Goal: Information Seeking & Learning: Learn about a topic

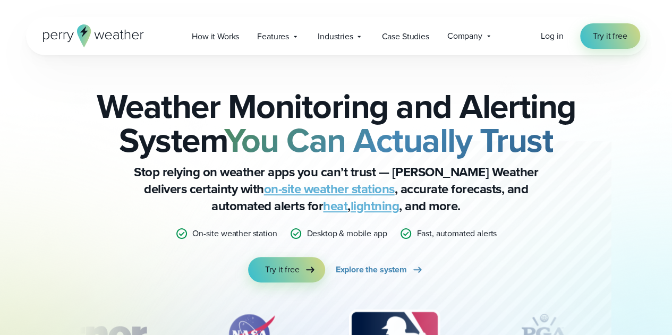
click at [266, 60] on div "Weather Monitoring and Alerting System You Can Actually Trust Stop relying on w…" at bounding box center [336, 234] width 621 height 358
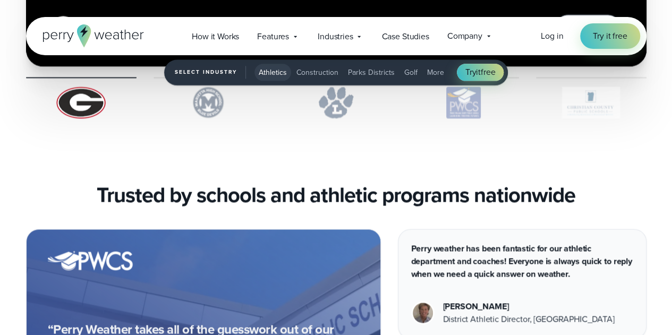
scroll to position [2497, 0]
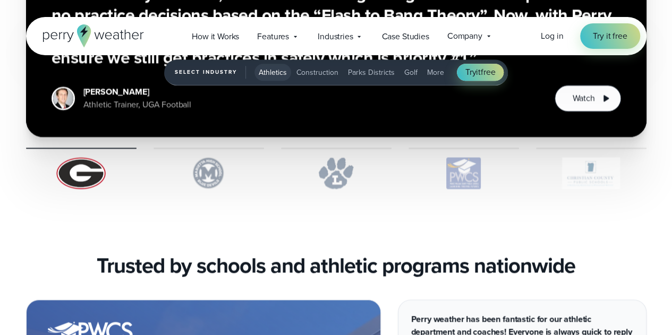
drag, startPoint x: 599, startPoint y: 177, endPoint x: 321, endPoint y: 171, distance: 278.5
click at [321, 171] on div "1 of 5" at bounding box center [336, 168] width 621 height 41
drag, startPoint x: 544, startPoint y: 181, endPoint x: 549, endPoint y: 181, distance: 5.8
click at [548, 181] on img "1 of 5" at bounding box center [591, 173] width 111 height 32
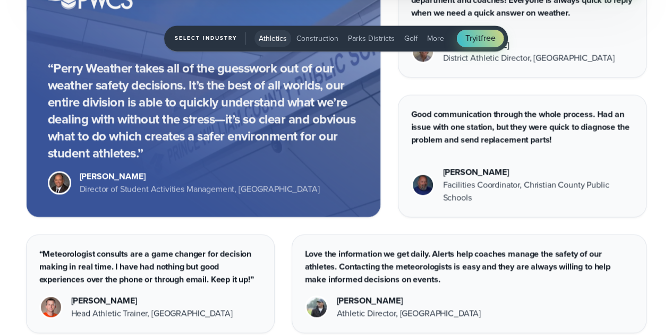
scroll to position [3029, 0]
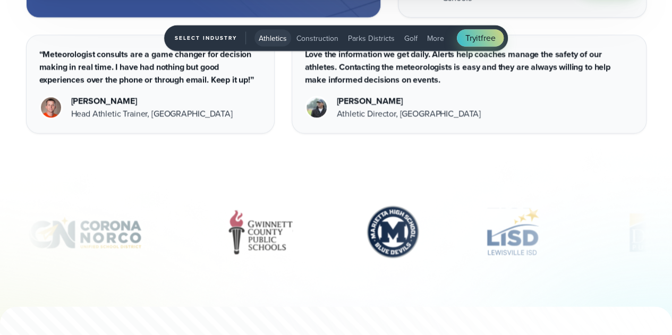
click at [392, 38] on span "Parks Districts" at bounding box center [371, 38] width 47 height 11
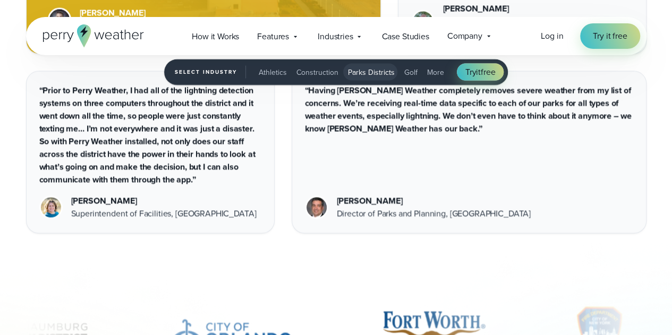
click at [416, 66] on button "Golf" at bounding box center [411, 72] width 22 height 17
